Goal: Find specific page/section: Find specific page/section

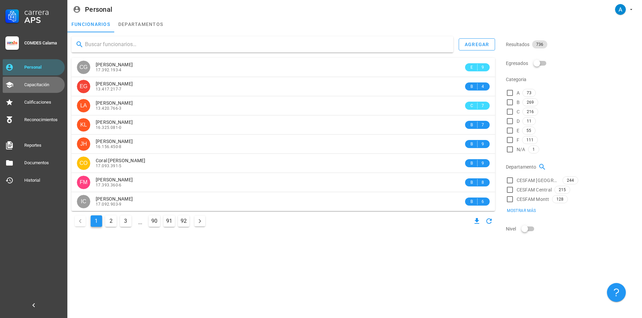
click at [39, 87] on div "Capacitación" at bounding box center [43, 84] width 38 height 5
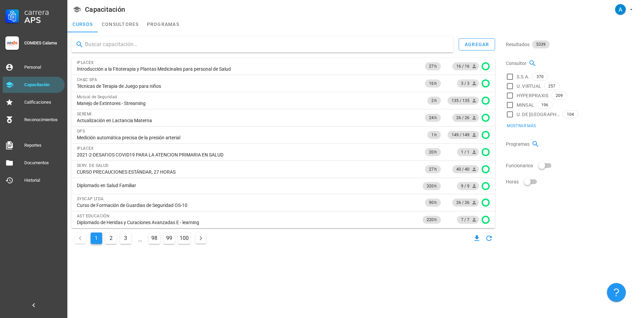
click at [113, 47] on input "text" at bounding box center [266, 44] width 363 height 11
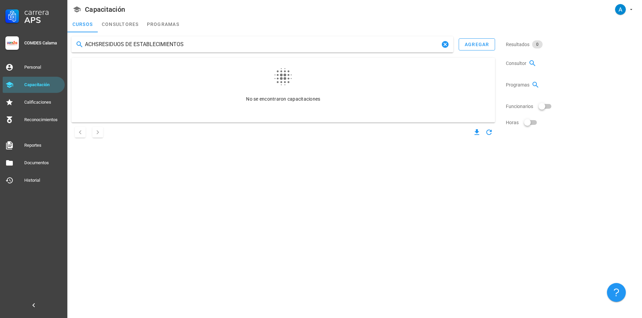
click at [98, 43] on input "ACHSRESIDUOS DE ESTABLECIMIENTOS" at bounding box center [262, 44] width 355 height 11
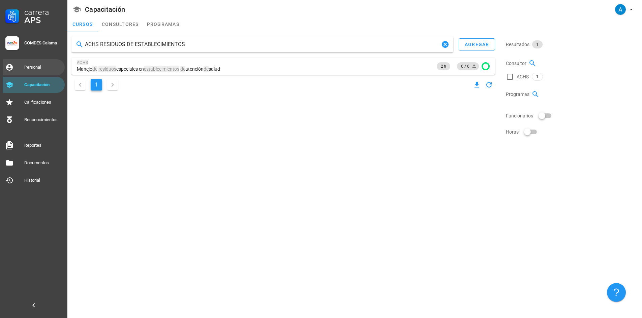
type input "ACHS RESIDUOS DE ESTABLECIMIENTOS"
click at [43, 63] on div "Personal" at bounding box center [43, 67] width 38 height 11
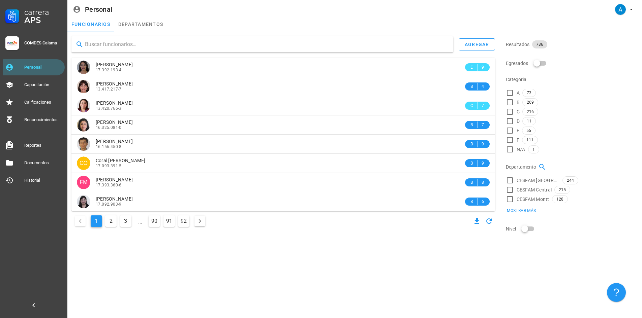
click at [116, 44] on input "text" at bounding box center [266, 44] width 363 height 11
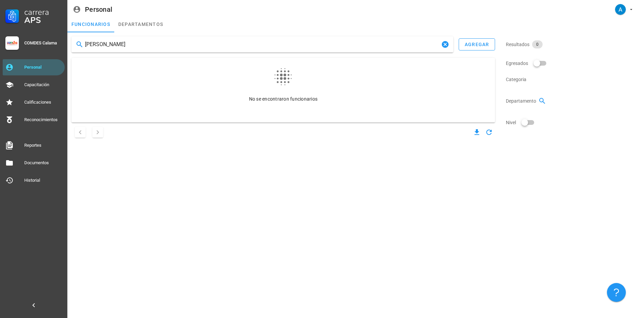
type input "[PERSON_NAME]"
click at [40, 63] on div "Personal" at bounding box center [43, 67] width 38 height 11
click at [131, 45] on input "[PERSON_NAME]" at bounding box center [262, 44] width 355 height 11
click at [53, 63] on div "Personal" at bounding box center [43, 67] width 38 height 11
